Goal: Use online tool/utility

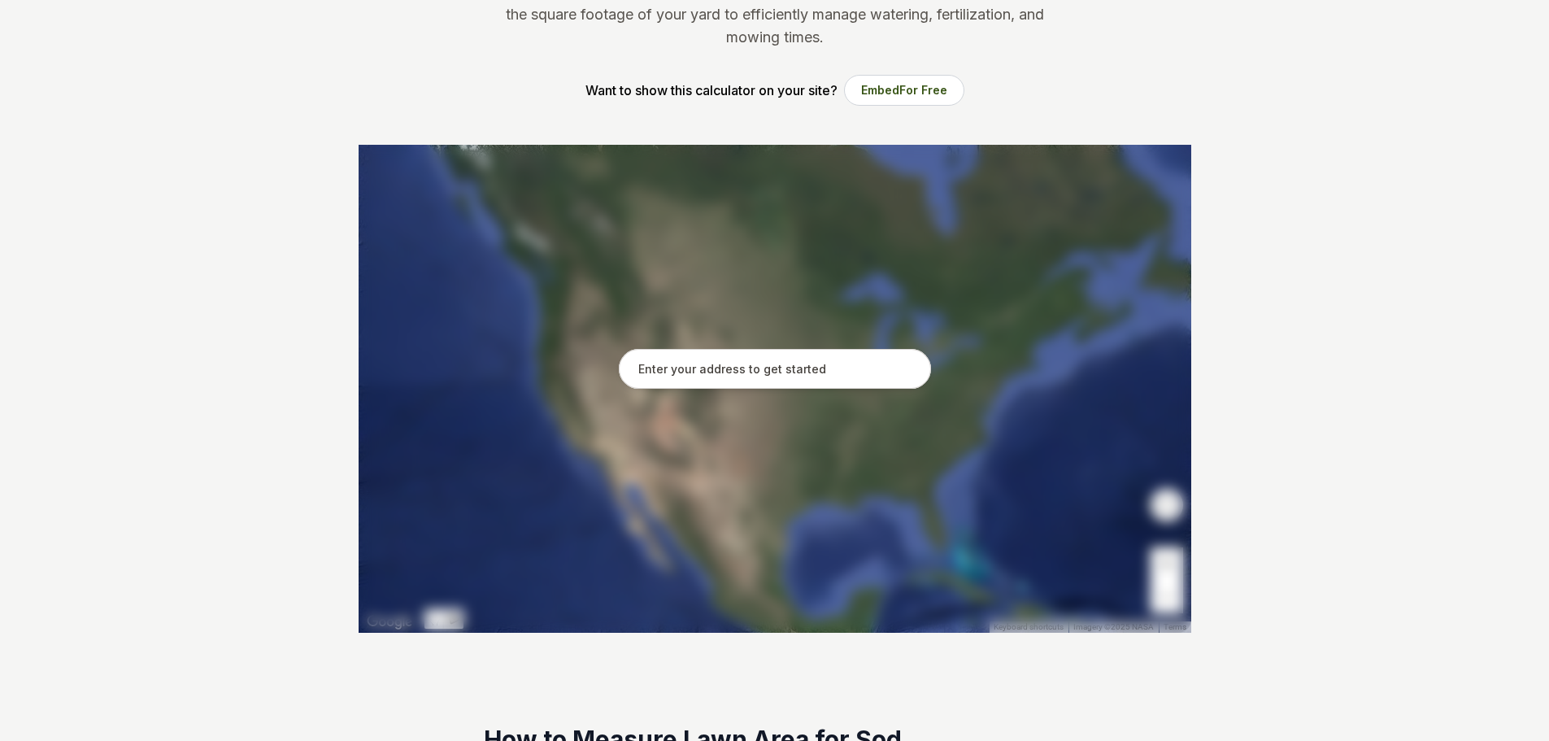
scroll to position [271, 0]
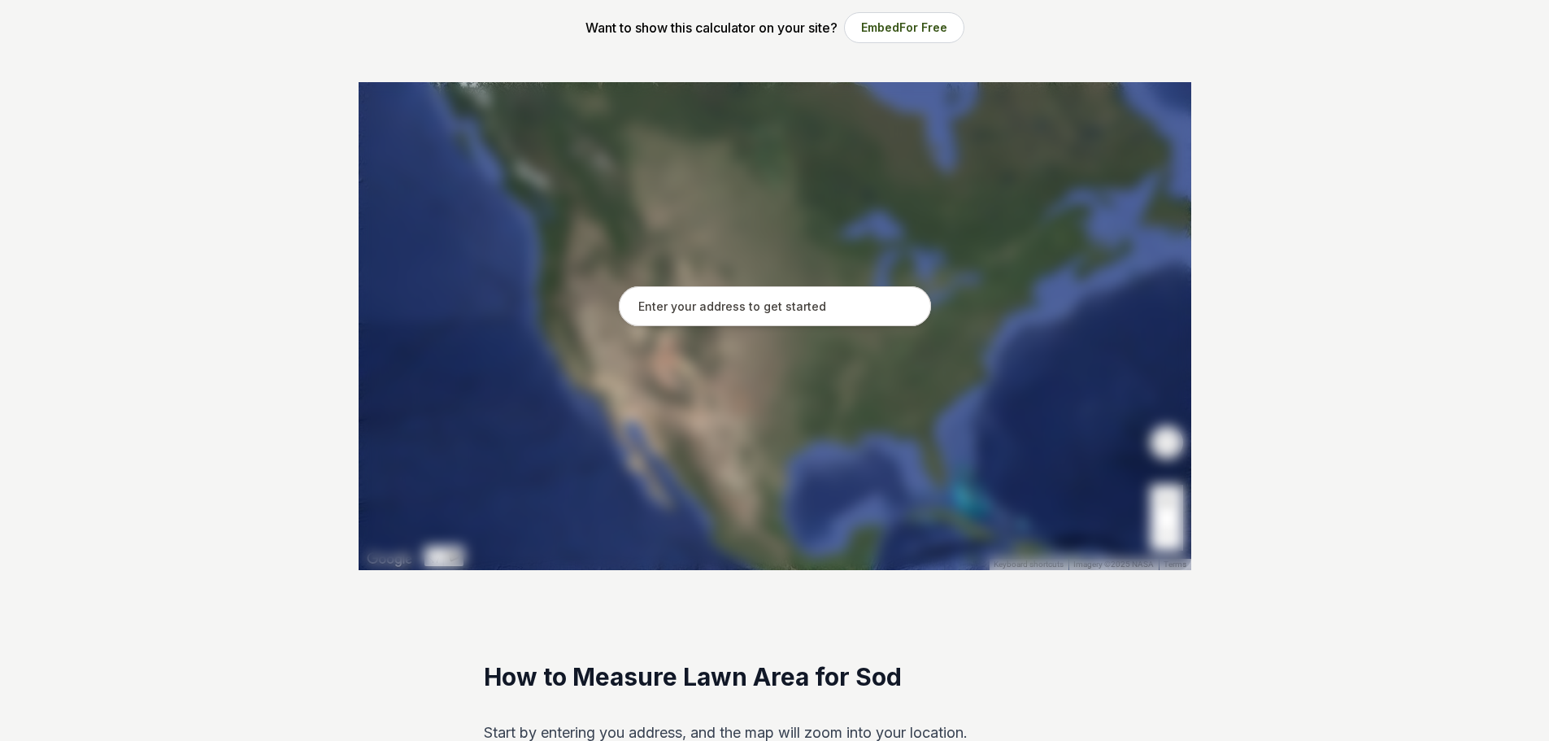
click at [719, 298] on input "text" at bounding box center [775, 306] width 312 height 41
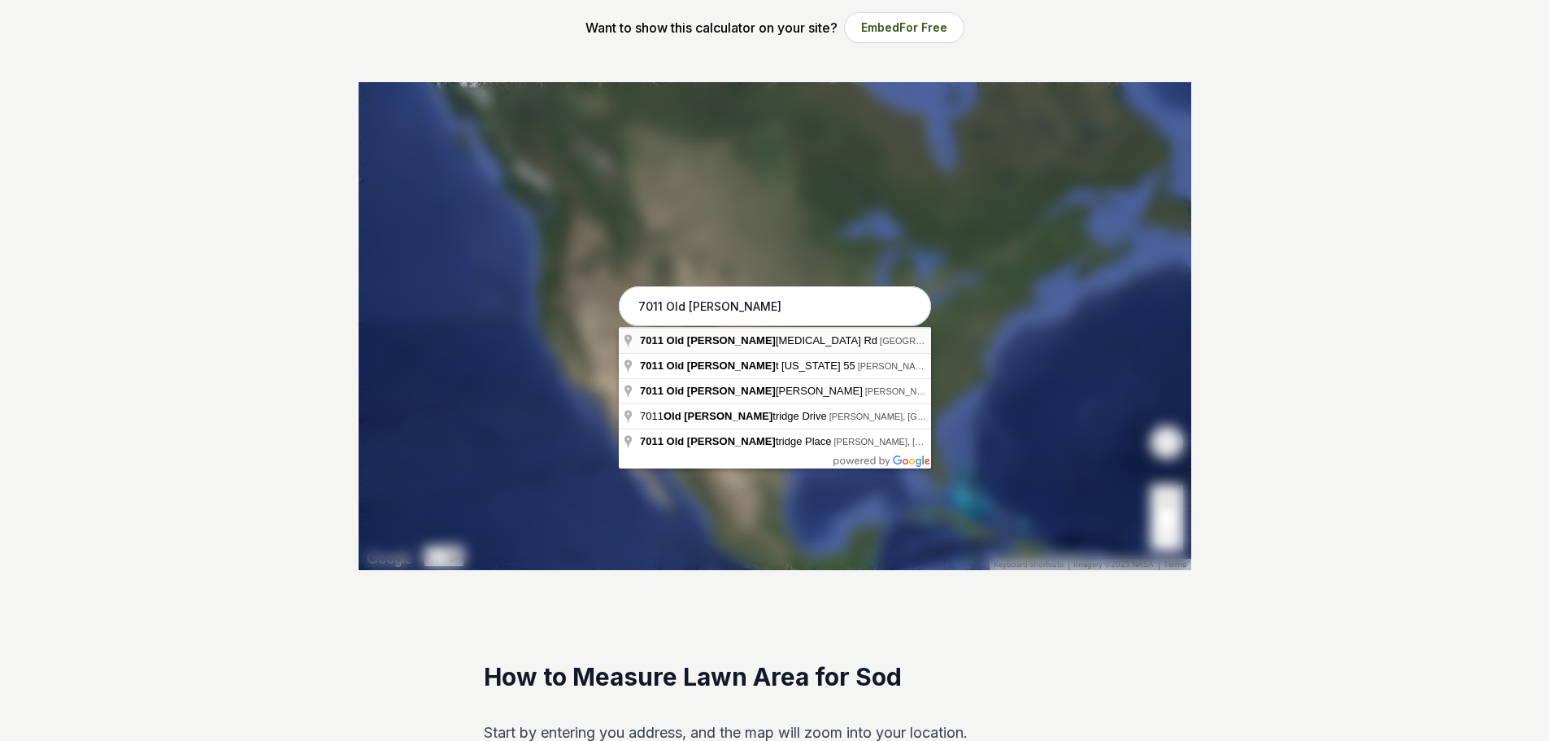
type input "[STREET_ADDRESS]"
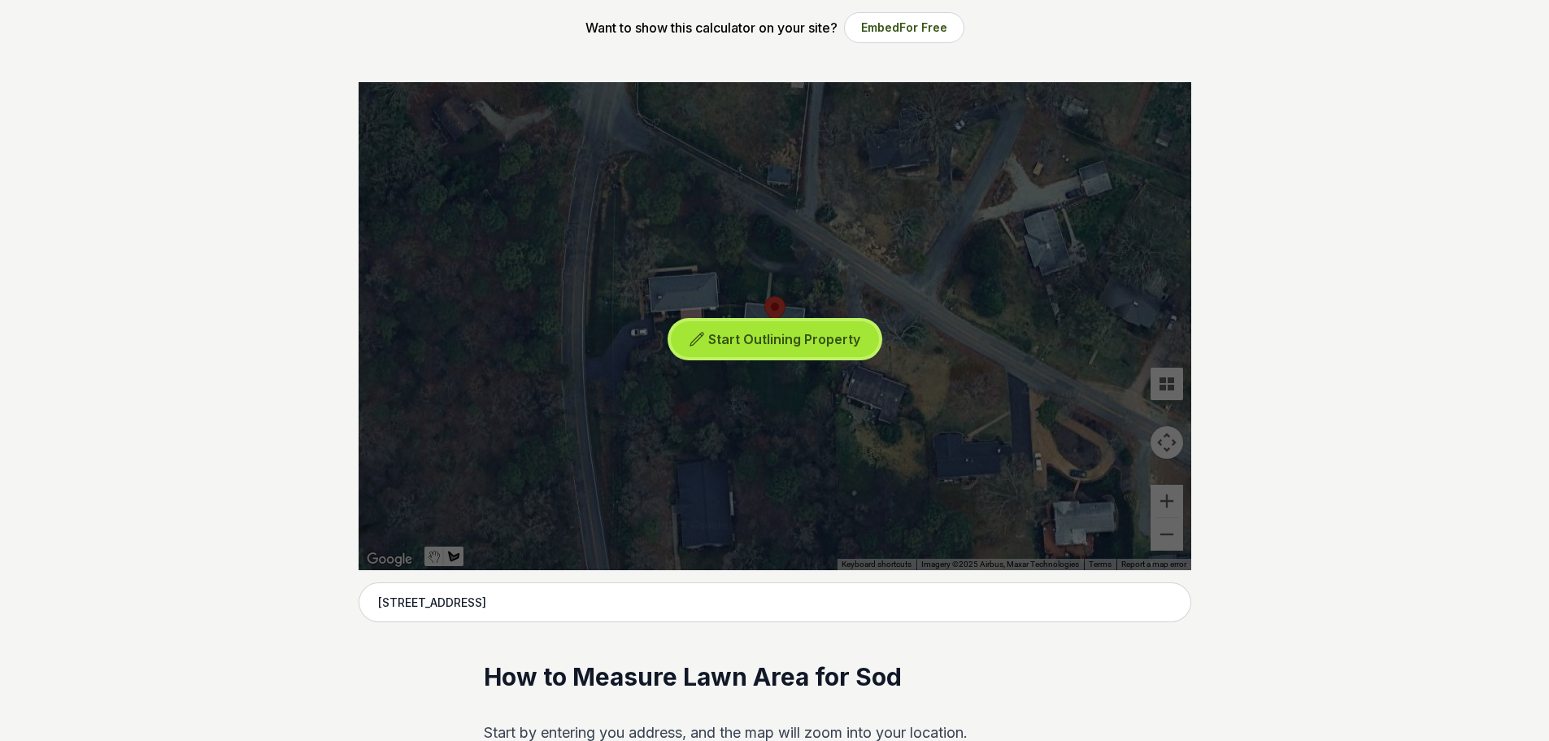
click at [762, 333] on span "Start Outlining Property" at bounding box center [784, 339] width 152 height 16
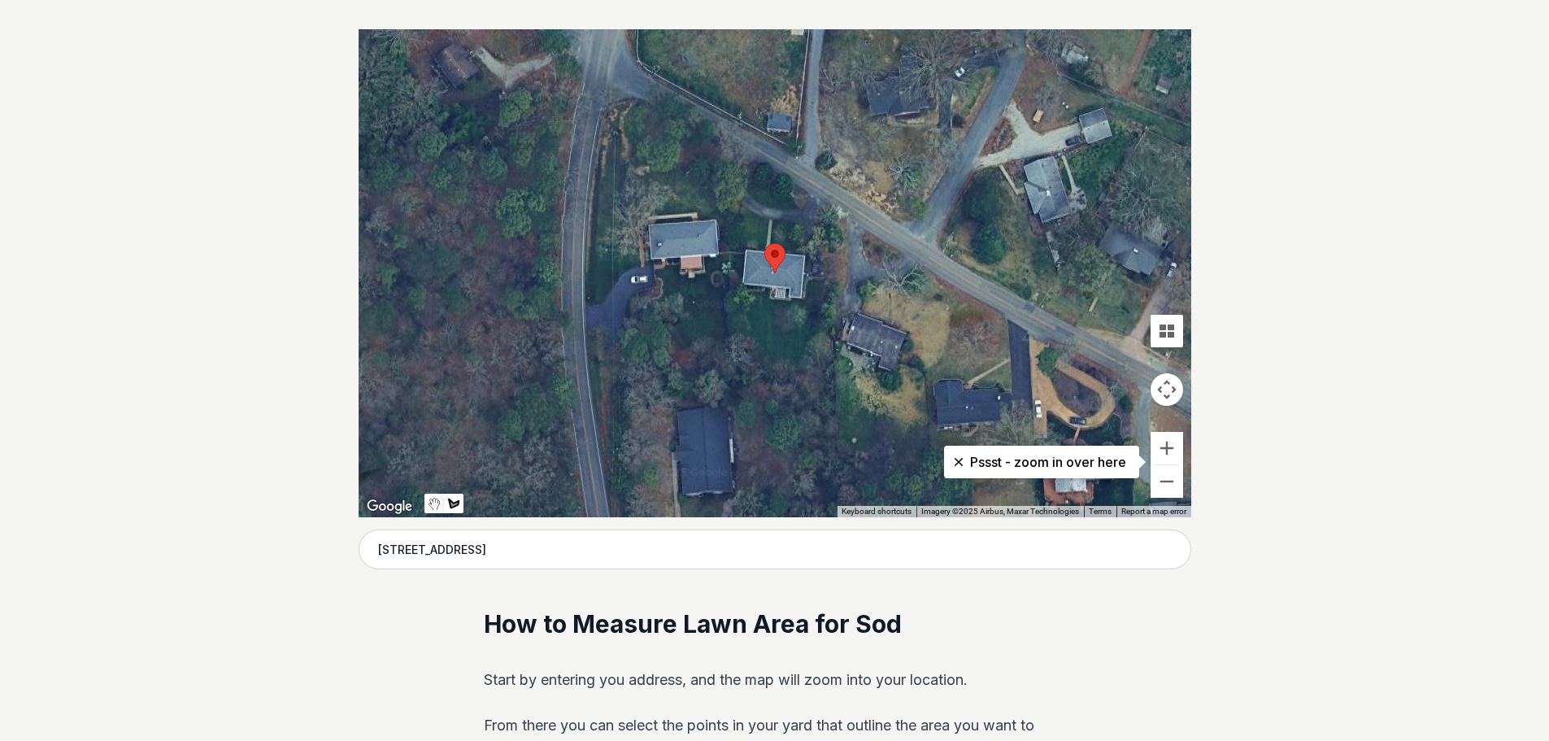
scroll to position [325, 0]
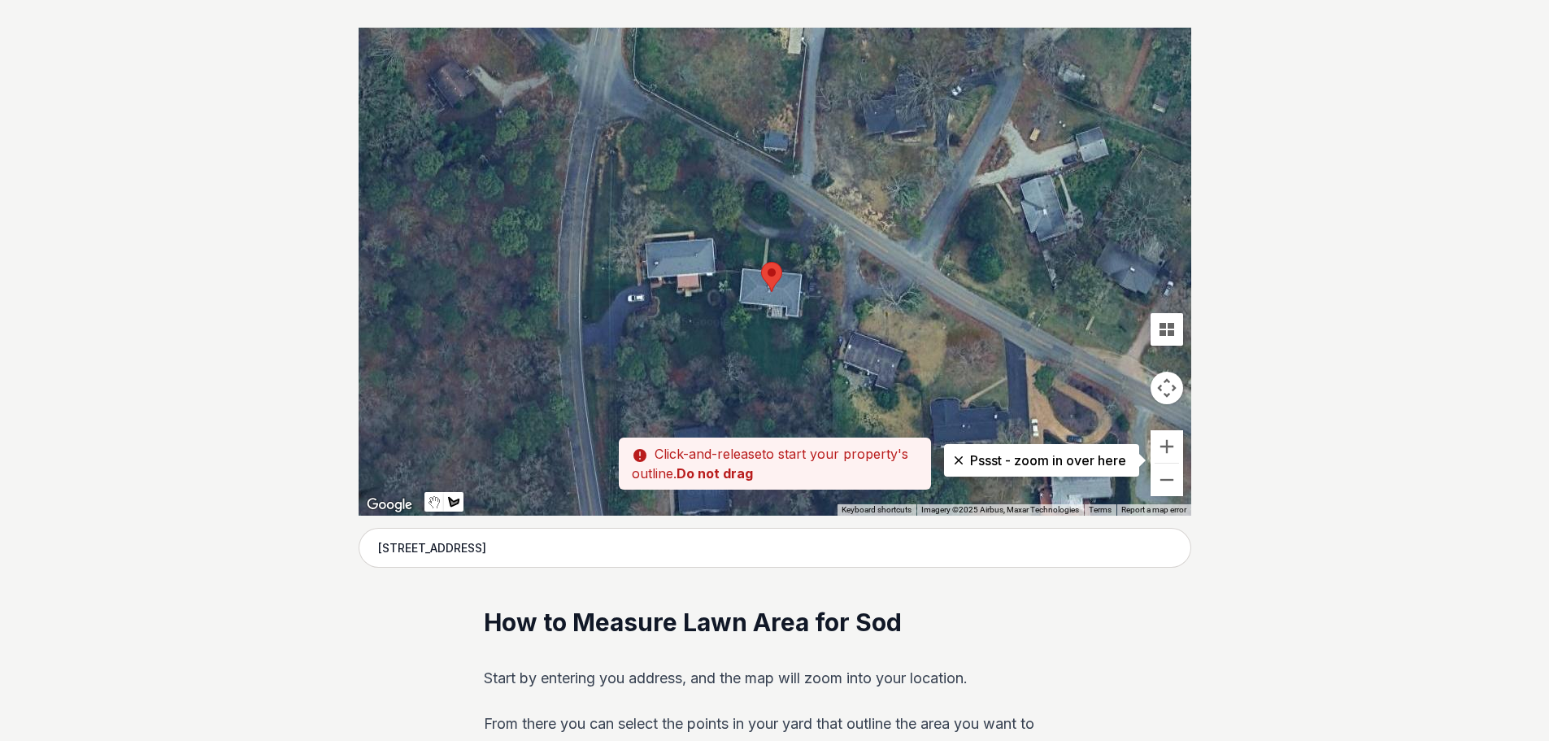
drag, startPoint x: 753, startPoint y: 293, endPoint x: 749, endPoint y: 315, distance: 23.0
click at [749, 315] on div at bounding box center [774, 272] width 832 height 488
click at [749, 321] on div at bounding box center [774, 272] width 832 height 488
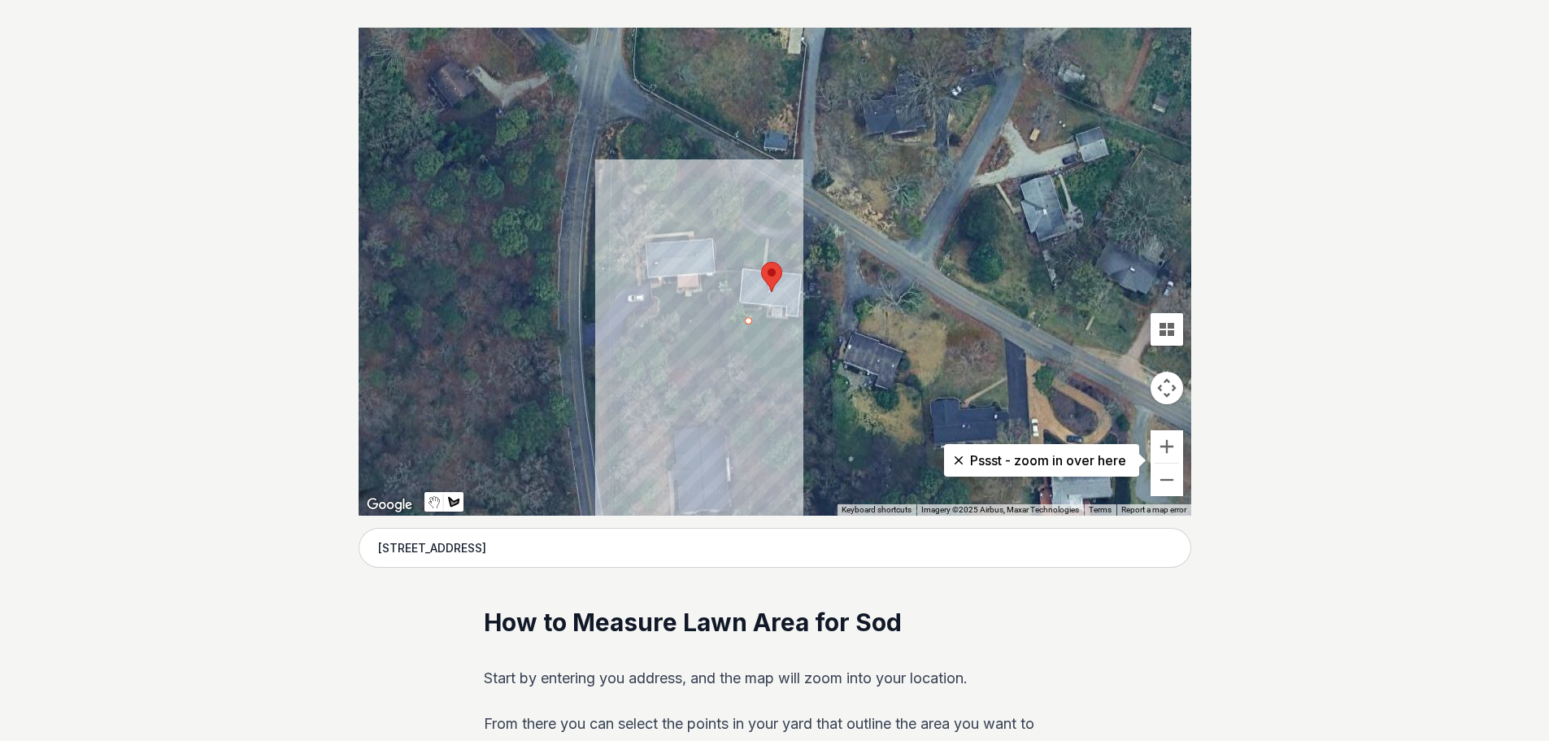
click at [748, 355] on div at bounding box center [774, 272] width 832 height 488
click at [757, 367] on div at bounding box center [774, 272] width 832 height 488
click at [756, 375] on div at bounding box center [774, 272] width 832 height 488
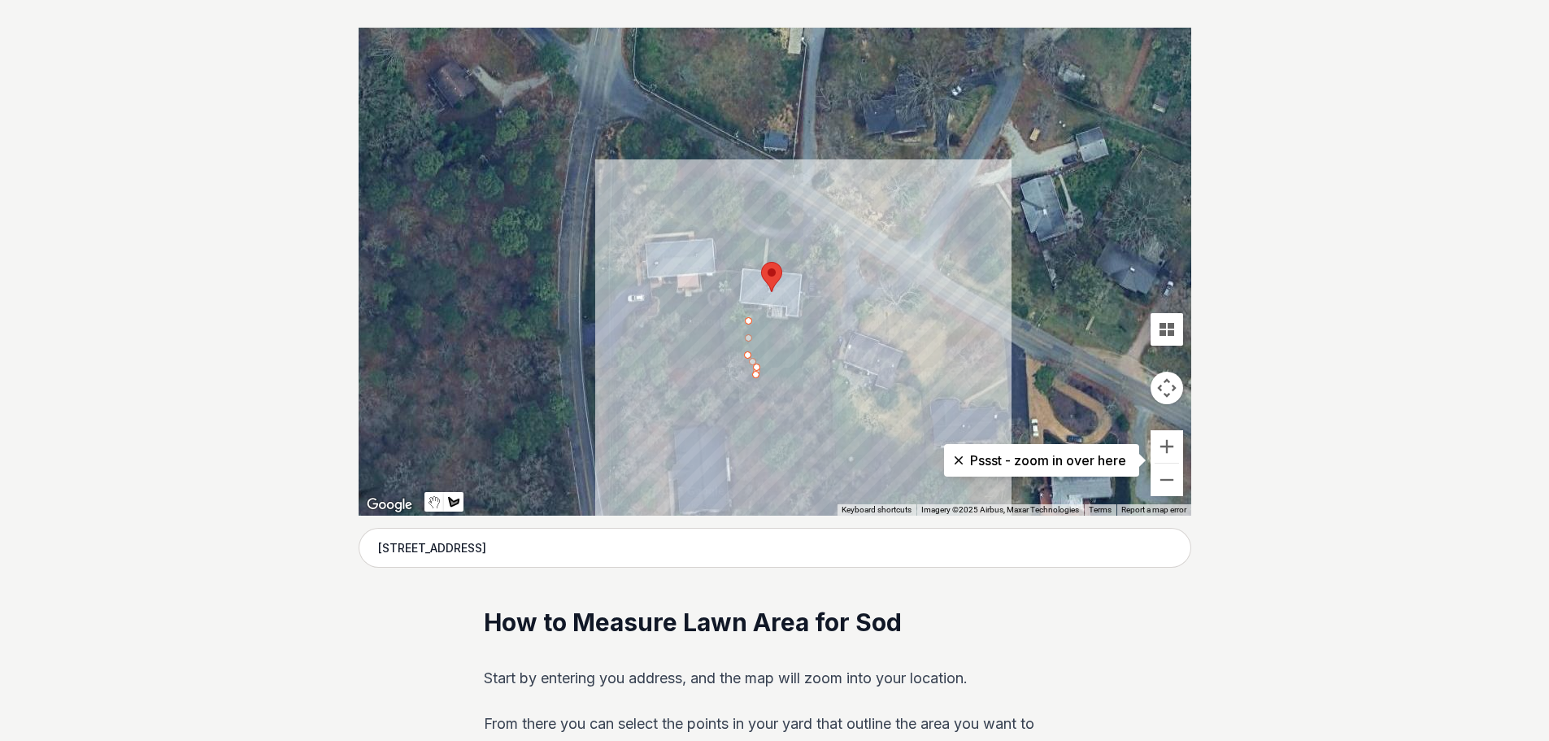
click at [798, 375] on div at bounding box center [774, 272] width 832 height 488
click at [819, 304] on div at bounding box center [774, 272] width 832 height 488
click at [807, 304] on div at bounding box center [774, 272] width 832 height 488
click at [800, 331] on div at bounding box center [774, 272] width 832 height 488
click at [751, 319] on div at bounding box center [774, 272] width 832 height 488
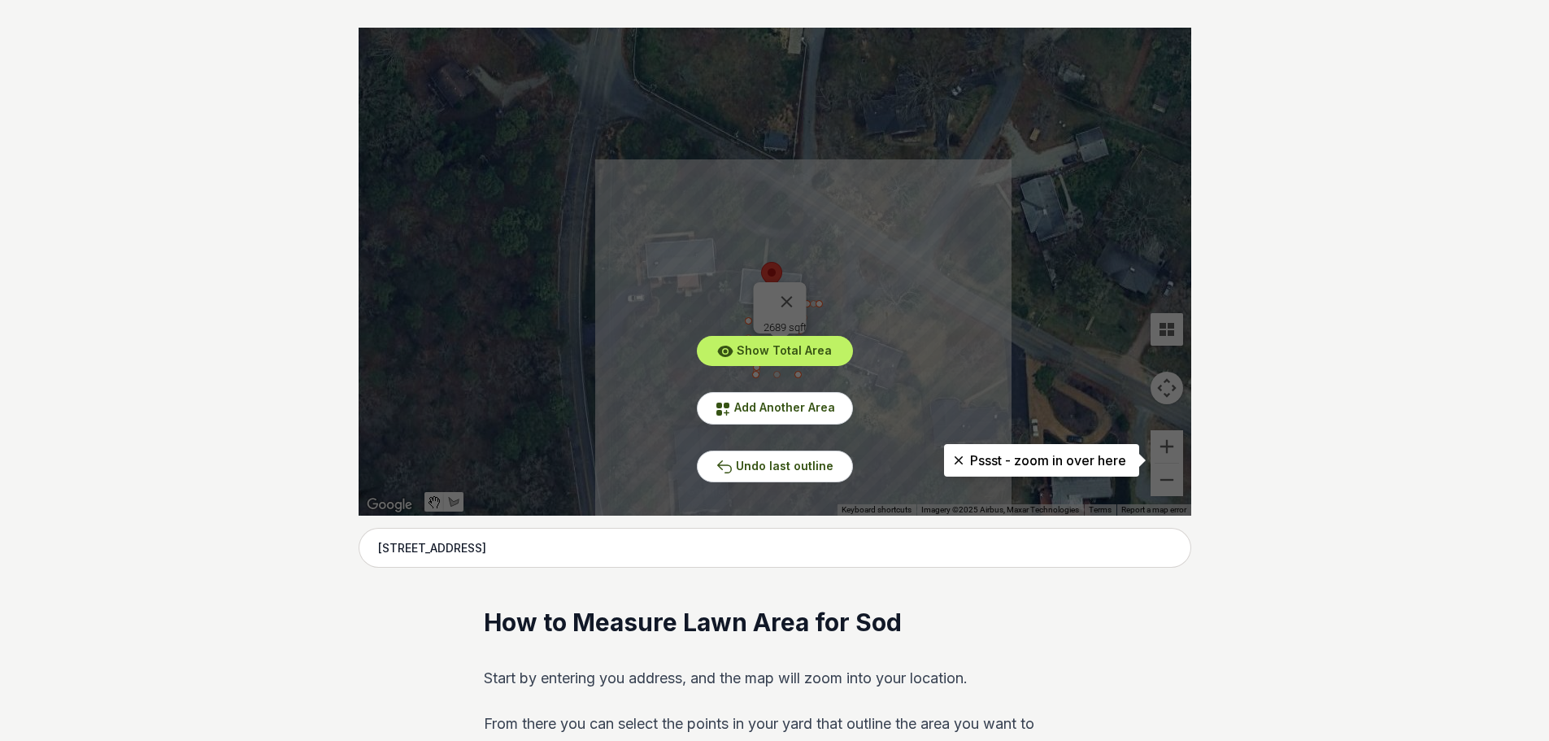
click at [748, 206] on div "Show Total Area Add Another Area Undo last outline" at bounding box center [774, 272] width 832 height 488
click at [803, 408] on span "Add Another Area" at bounding box center [784, 407] width 101 height 14
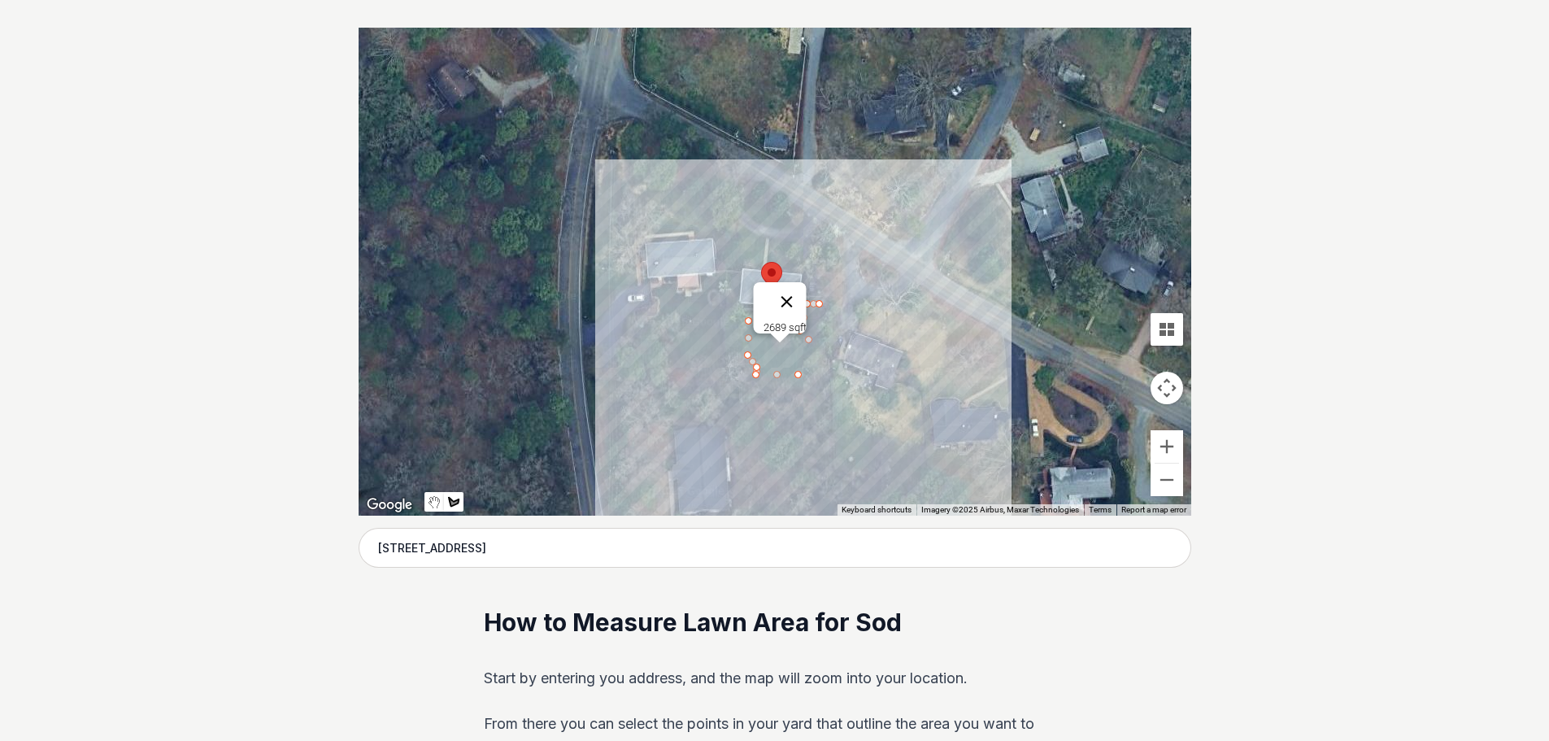
click at [795, 293] on button "Close" at bounding box center [786, 301] width 39 height 39
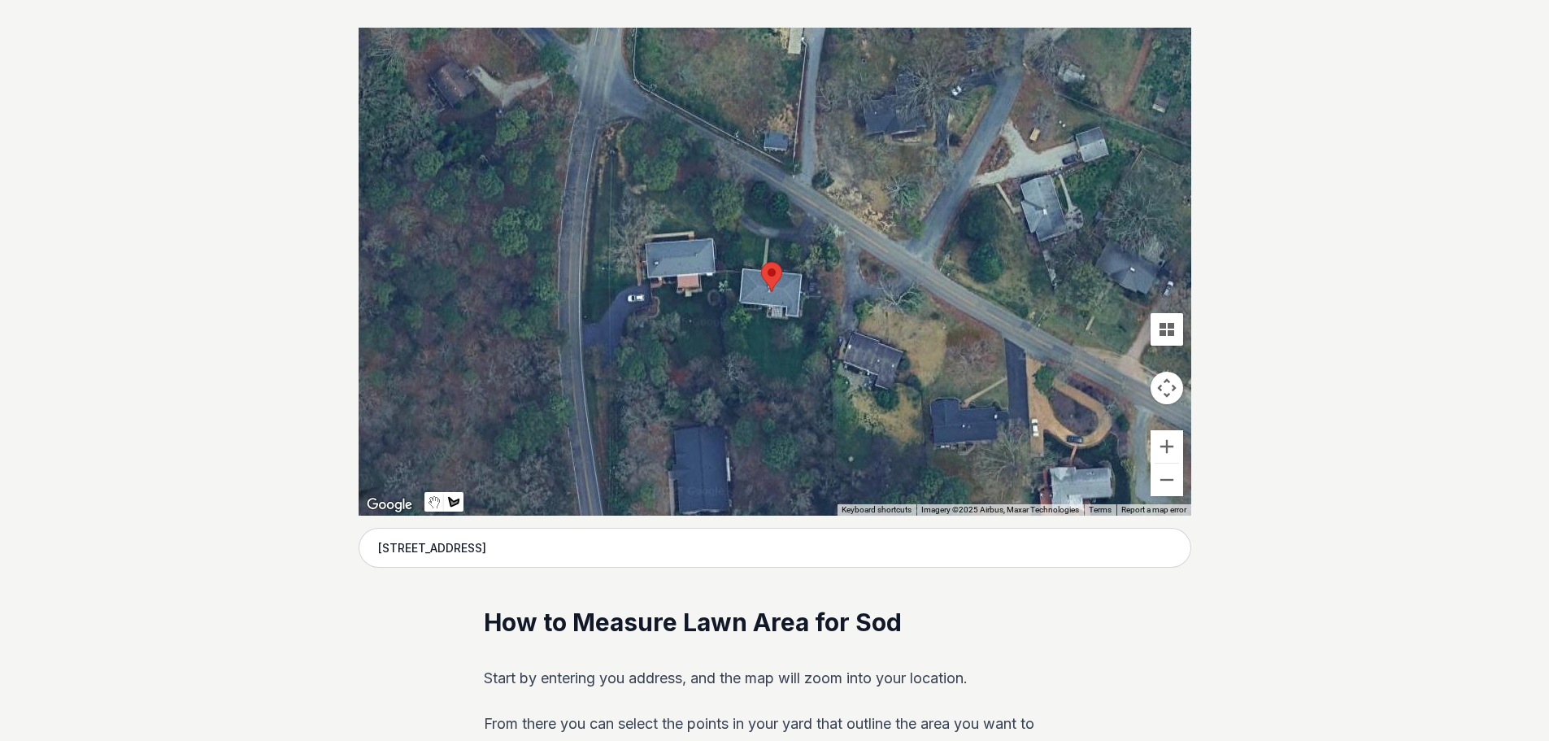
click at [750, 198] on div at bounding box center [774, 272] width 832 height 488
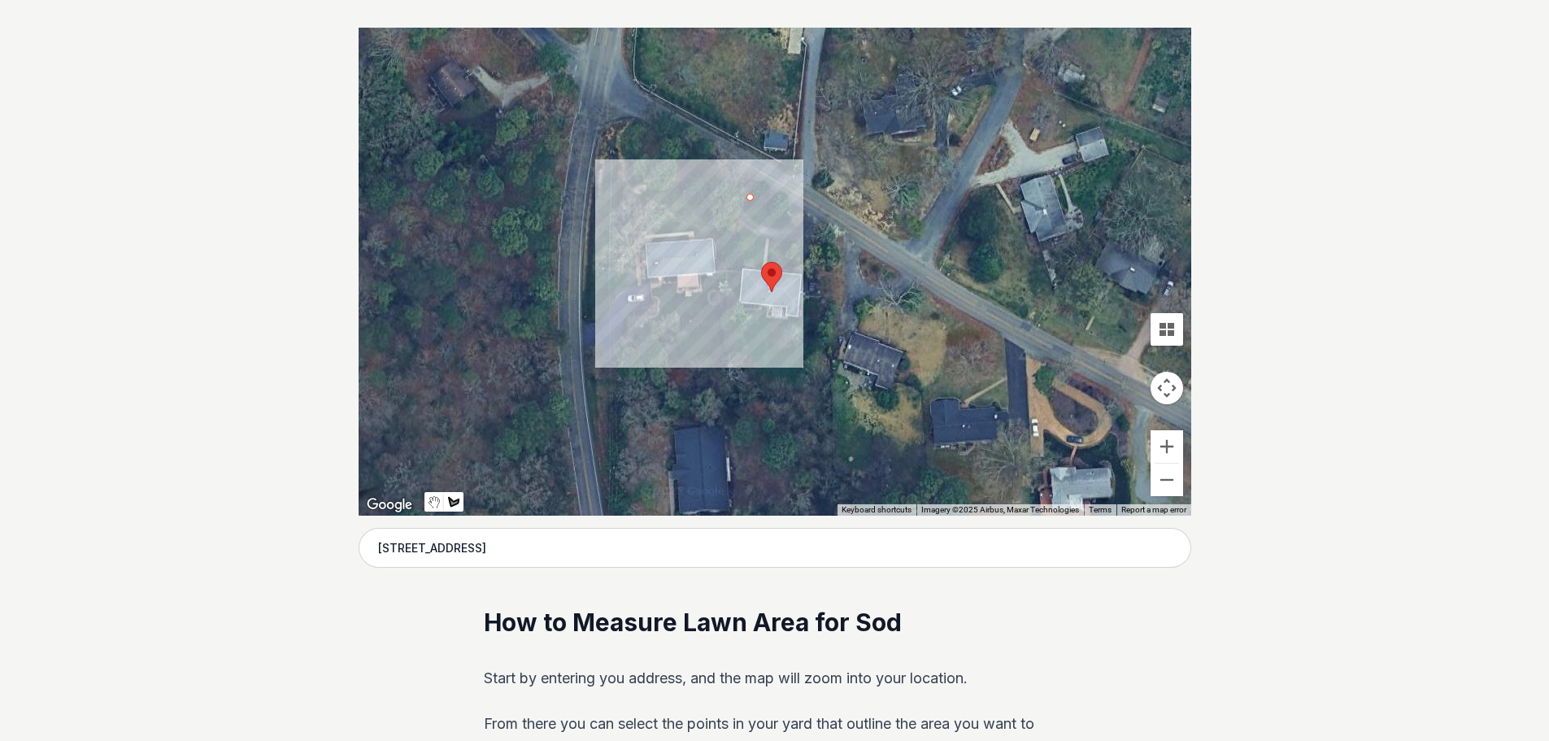
click at [742, 208] on div at bounding box center [774, 272] width 832 height 488
click at [765, 226] on div at bounding box center [774, 272] width 832 height 488
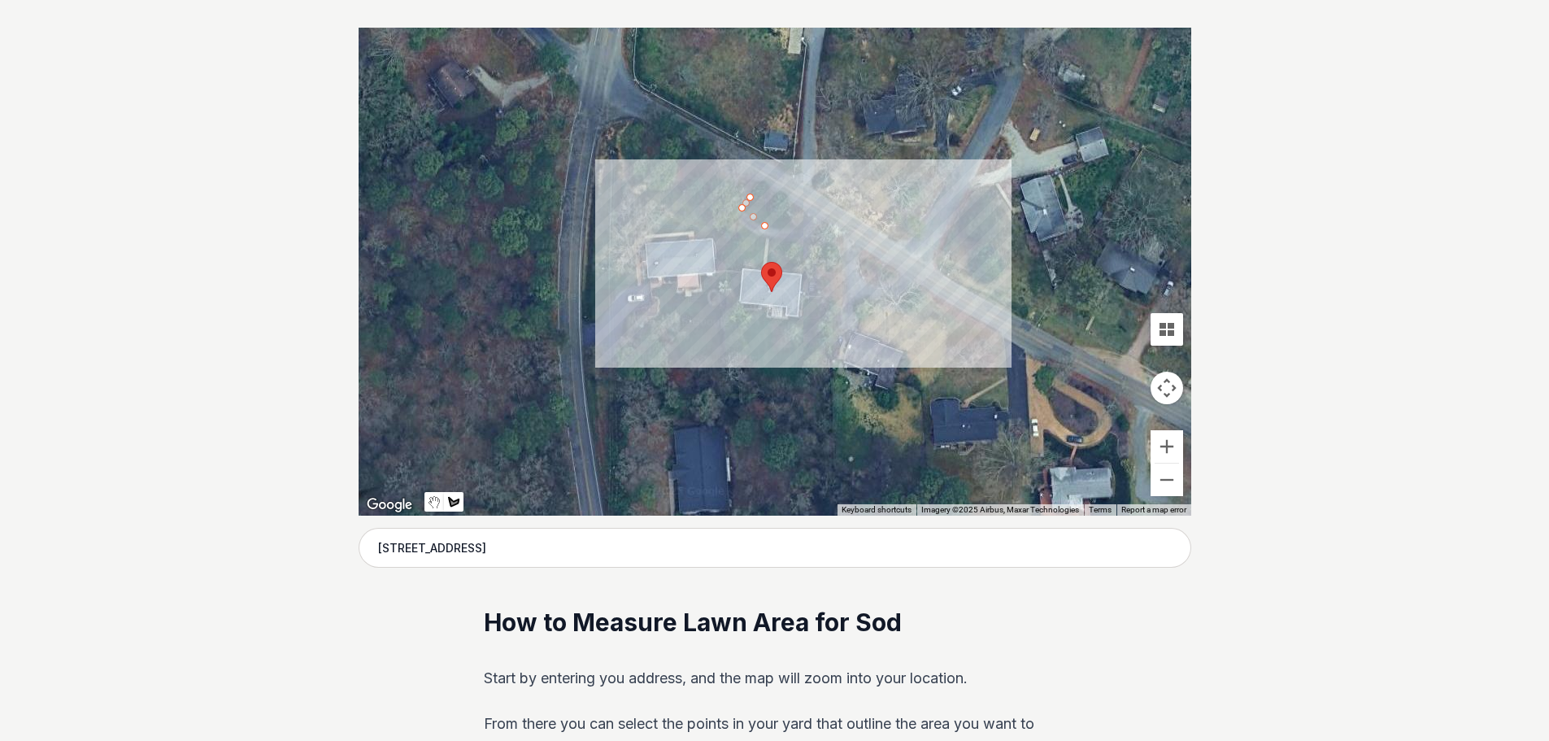
click at [791, 226] on div at bounding box center [774, 272] width 832 height 488
click at [786, 215] on div at bounding box center [774, 272] width 832 height 488
click at [773, 219] on div at bounding box center [774, 272] width 832 height 488
click at [764, 210] on div at bounding box center [774, 272] width 832 height 488
click at [748, 198] on div at bounding box center [774, 272] width 832 height 488
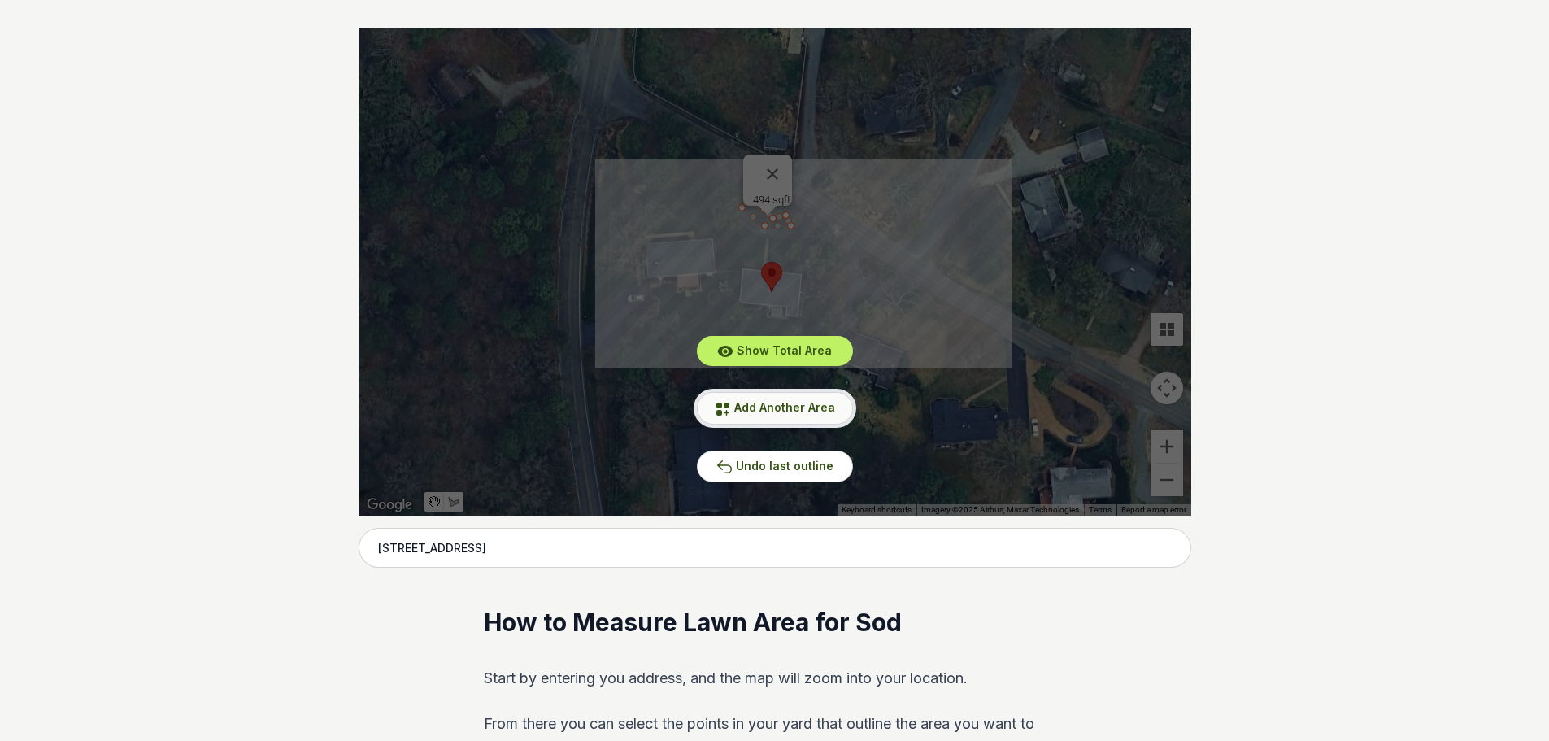
click at [775, 402] on span "Add Another Area" at bounding box center [784, 407] width 101 height 14
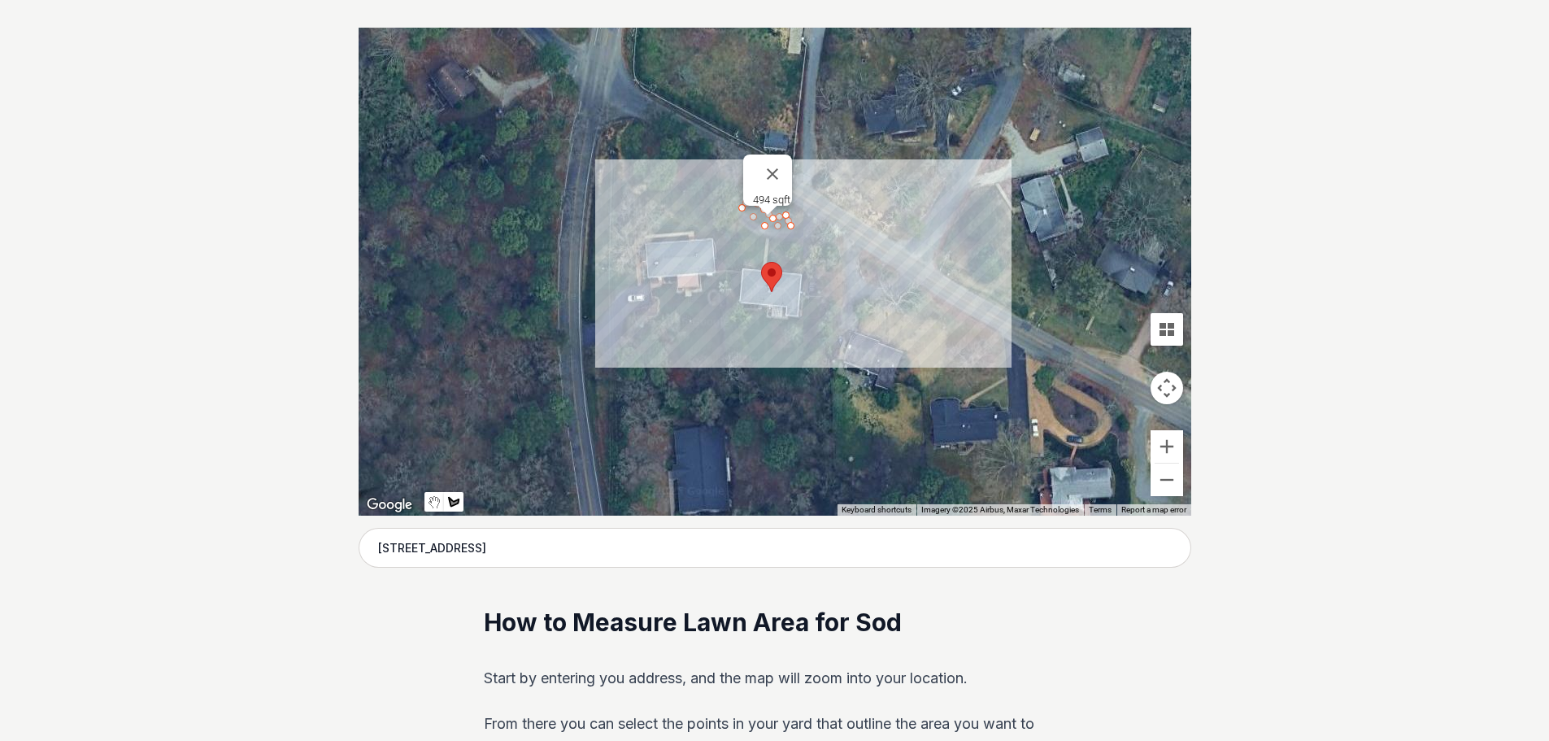
click at [740, 226] on div at bounding box center [774, 272] width 832 height 488
click at [734, 263] on div at bounding box center [774, 272] width 832 height 488
click at [760, 266] on div at bounding box center [774, 272] width 832 height 488
click at [764, 241] on div at bounding box center [774, 272] width 832 height 488
click at [741, 227] on div at bounding box center [774, 272] width 832 height 488
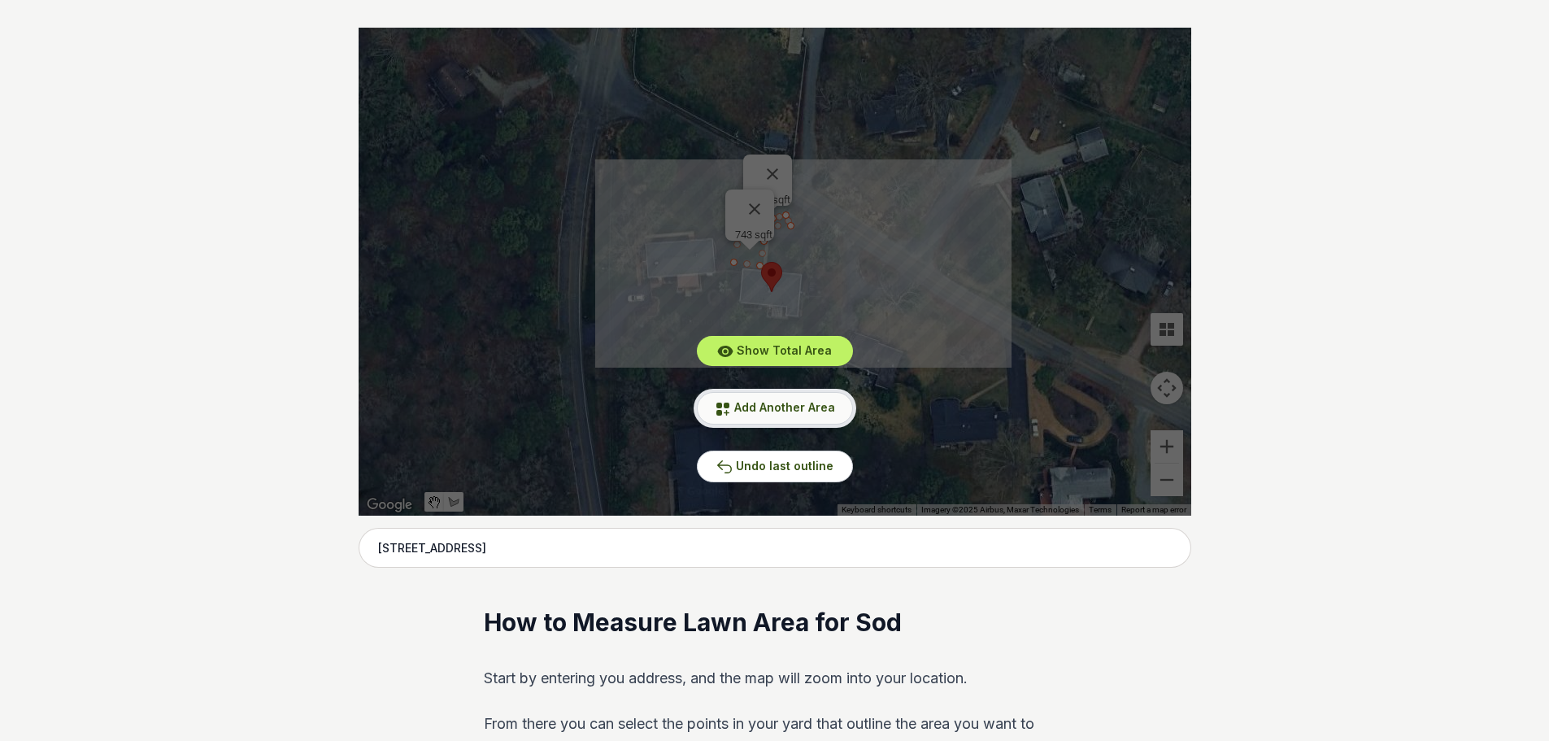
click at [802, 401] on span "Add Another Area" at bounding box center [784, 407] width 101 height 14
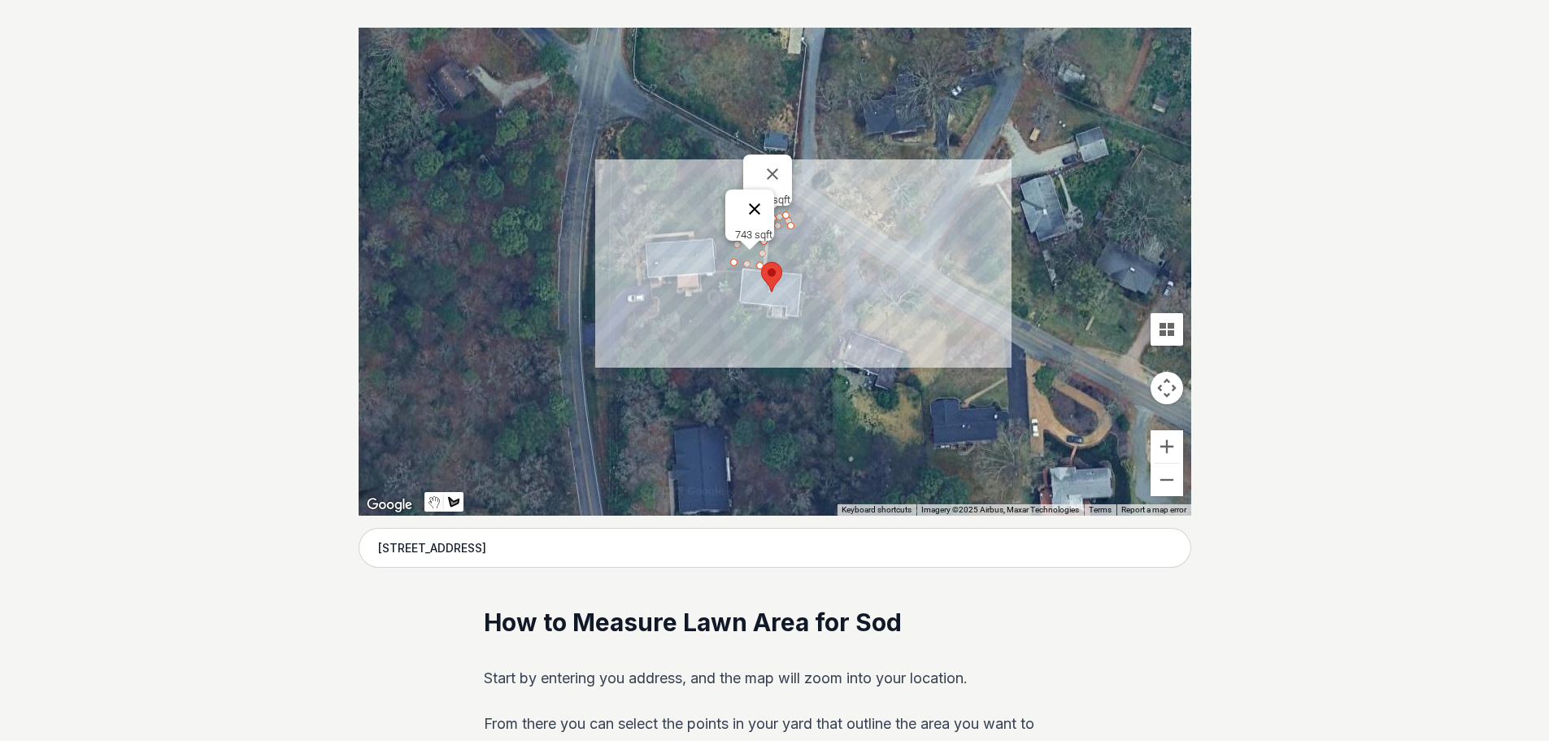
click at [764, 202] on button "Close" at bounding box center [754, 208] width 39 height 39
click at [771, 239] on div at bounding box center [774, 272] width 832 height 488
click at [791, 241] on div at bounding box center [774, 272] width 832 height 488
click at [792, 272] on div at bounding box center [774, 272] width 832 height 488
click at [770, 269] on div at bounding box center [774, 272] width 832 height 488
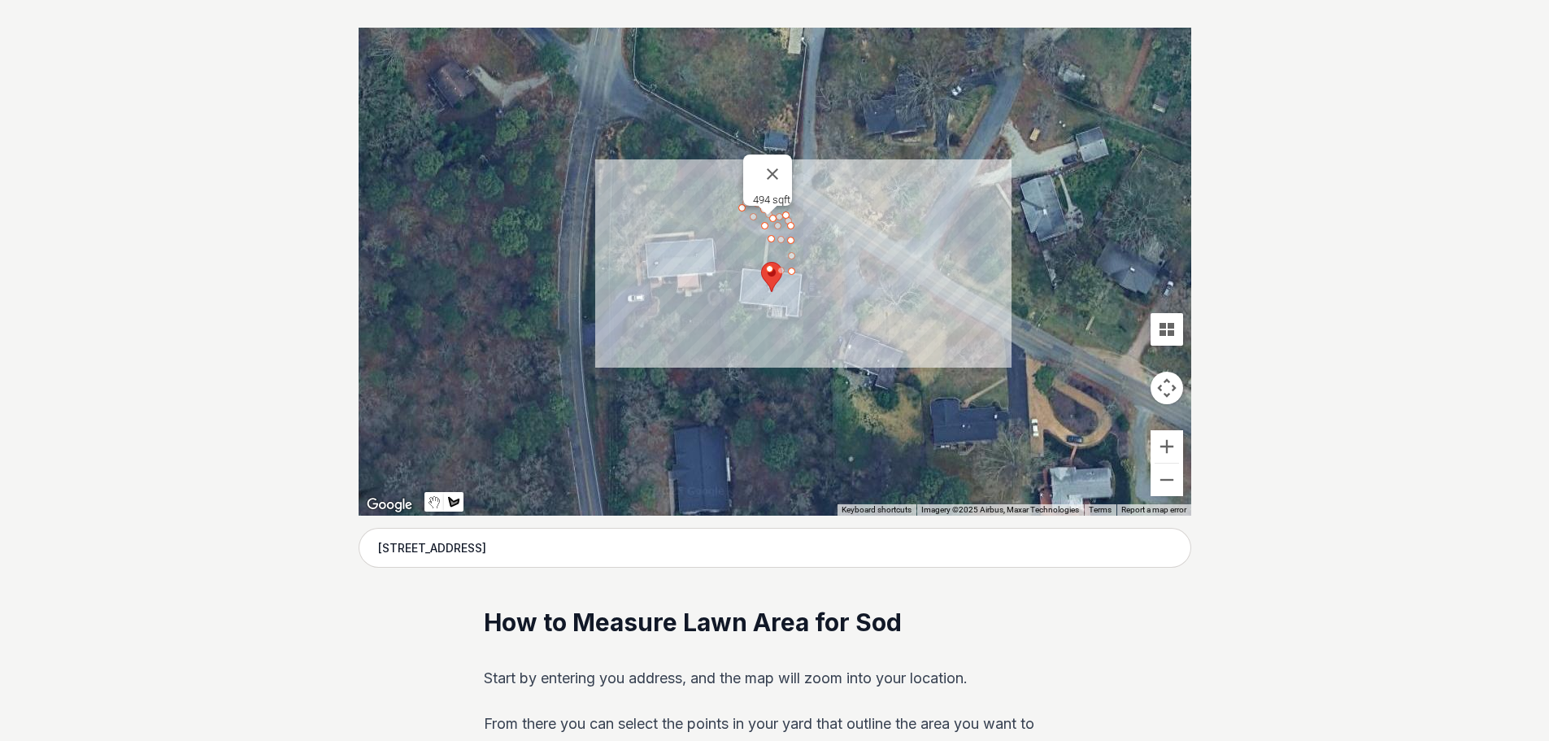
click at [770, 243] on div at bounding box center [774, 272] width 832 height 488
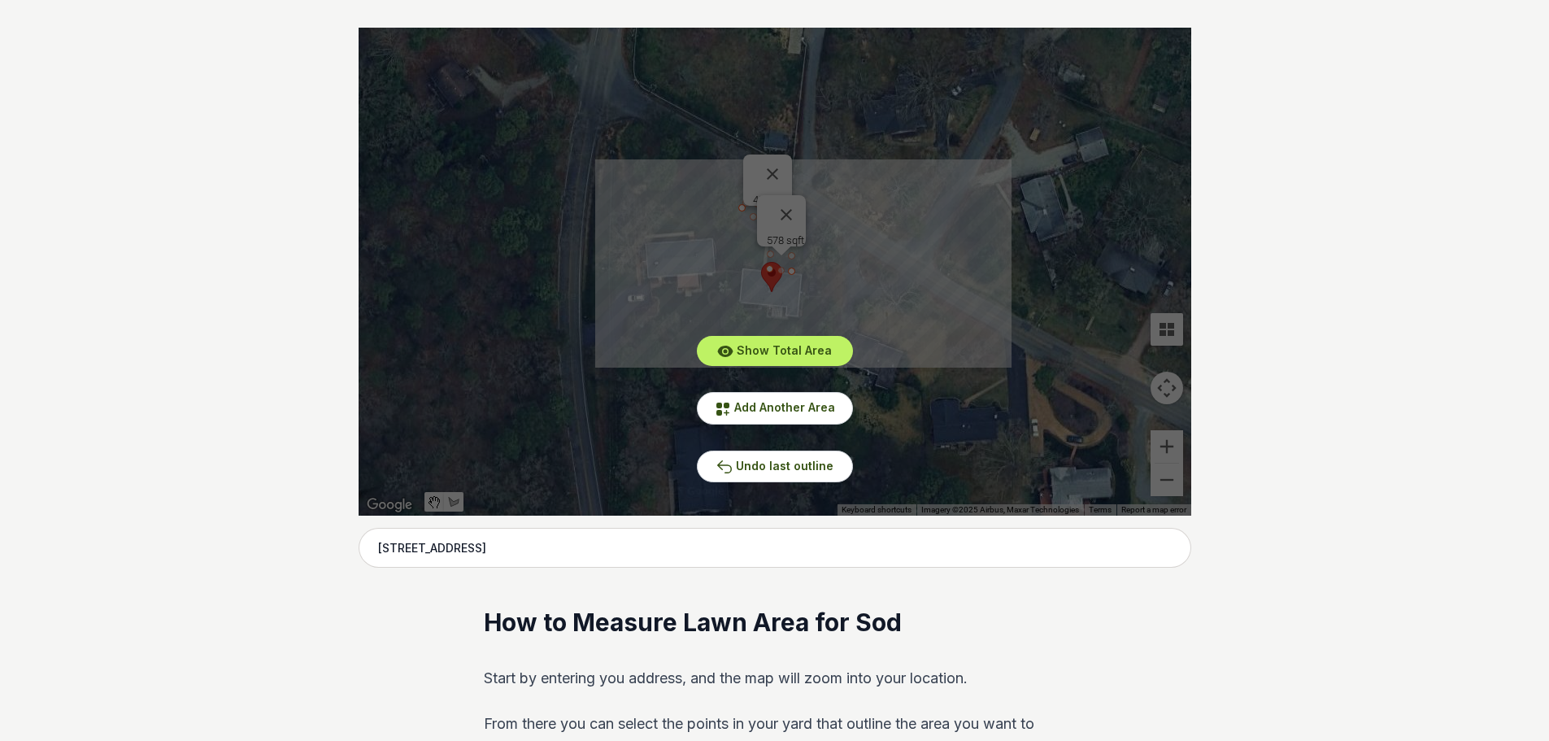
click at [783, 167] on div "Show Total Area Add Another Area Undo last outline" at bounding box center [774, 272] width 832 height 488
